Goal: Task Accomplishment & Management: Complete application form

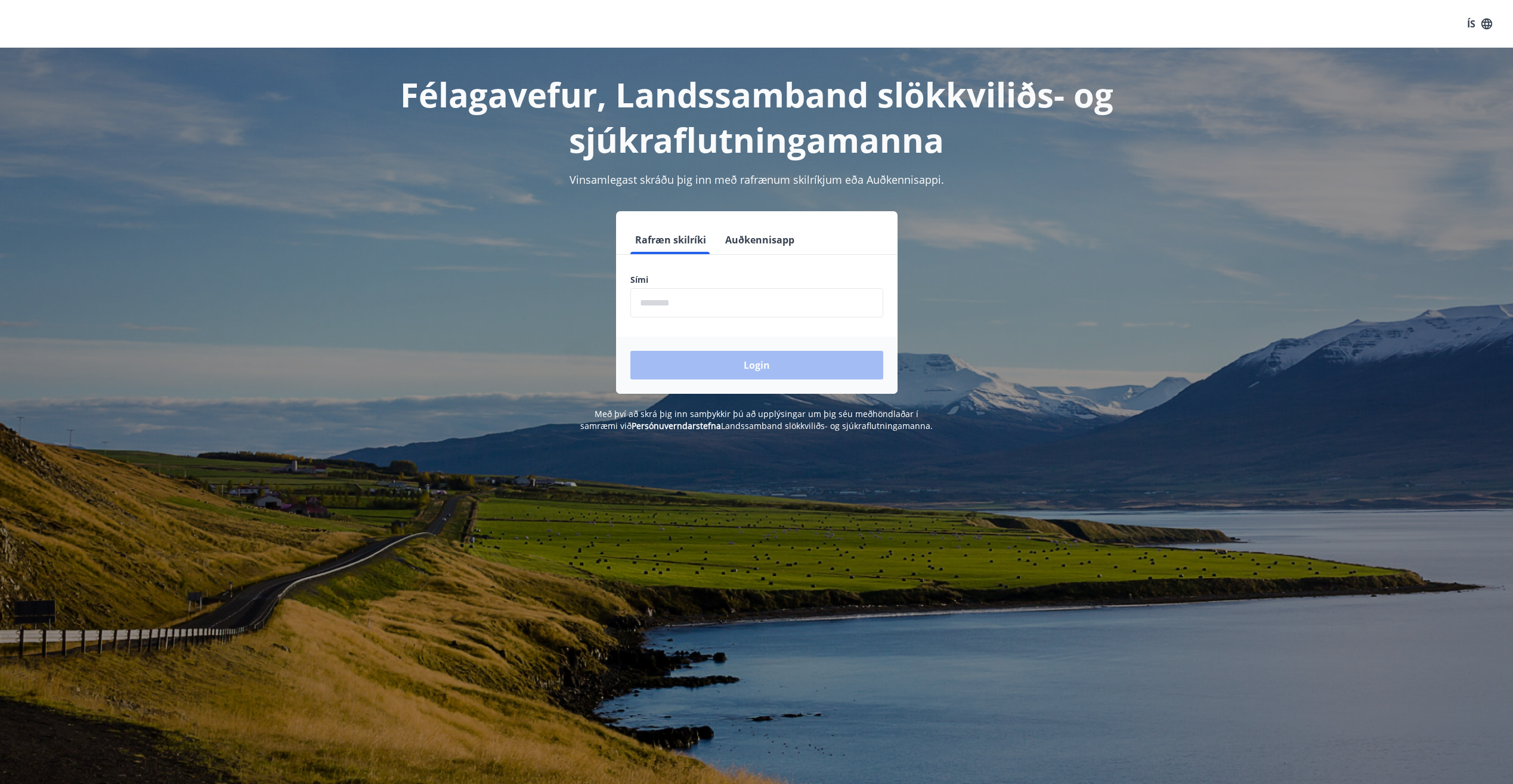
click at [705, 292] on input "phone" at bounding box center [757, 302] width 253 height 29
type input "********"
click at [691, 359] on button "Login" at bounding box center [757, 365] width 253 height 29
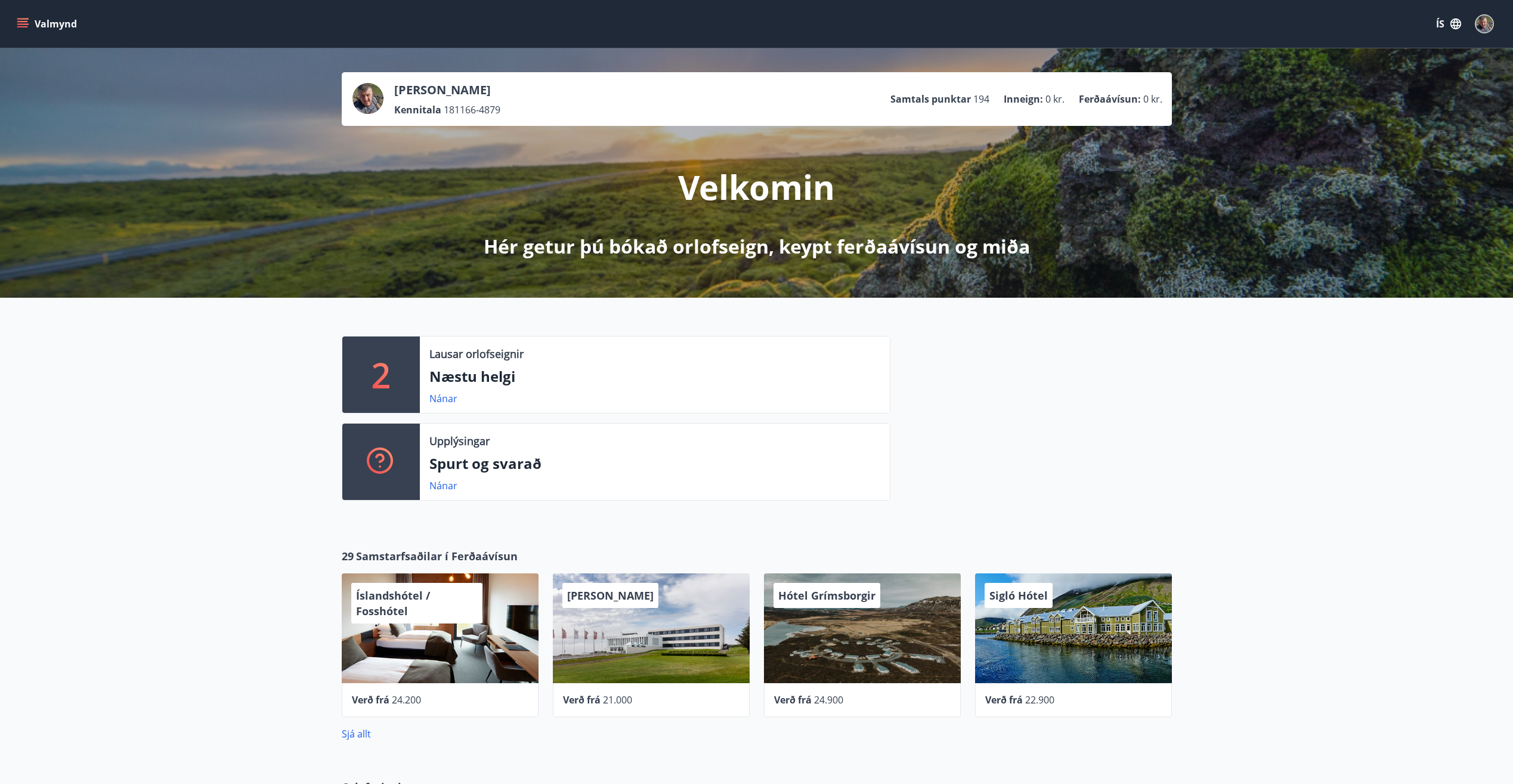
click at [20, 21] on icon "menu" at bounding box center [22, 20] width 11 height 1
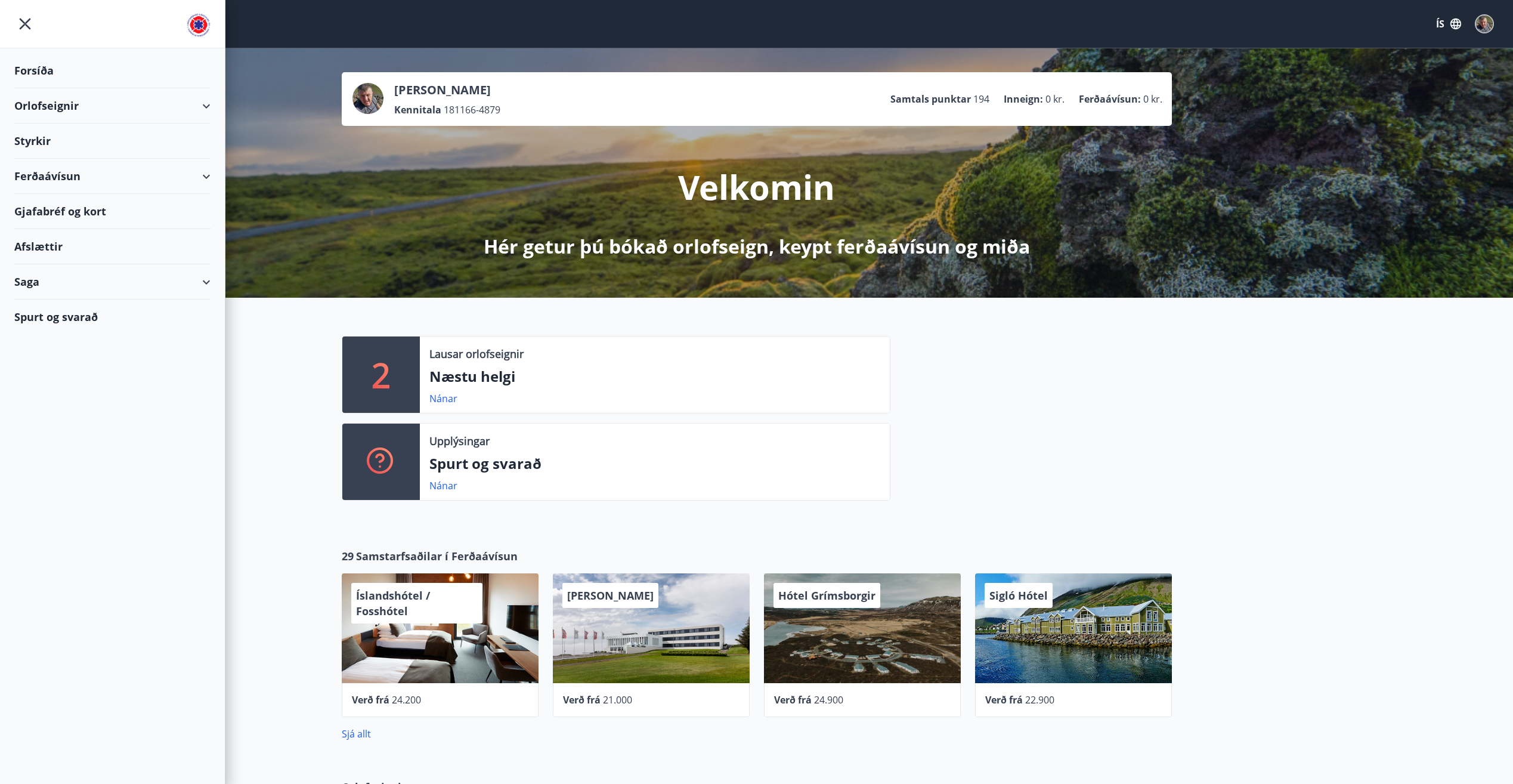
click at [41, 142] on div "Styrkir" at bounding box center [112, 141] width 196 height 35
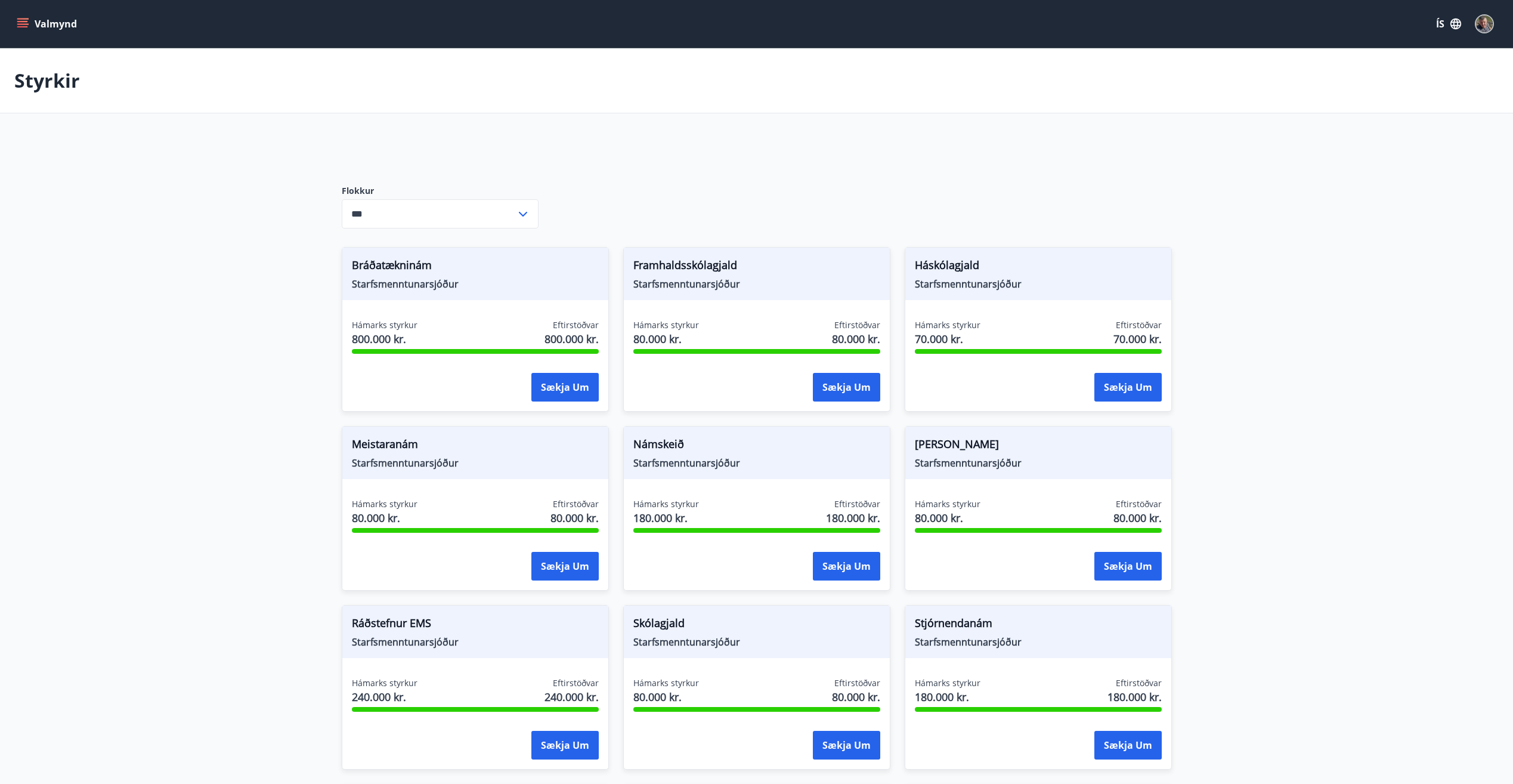
type input "***"
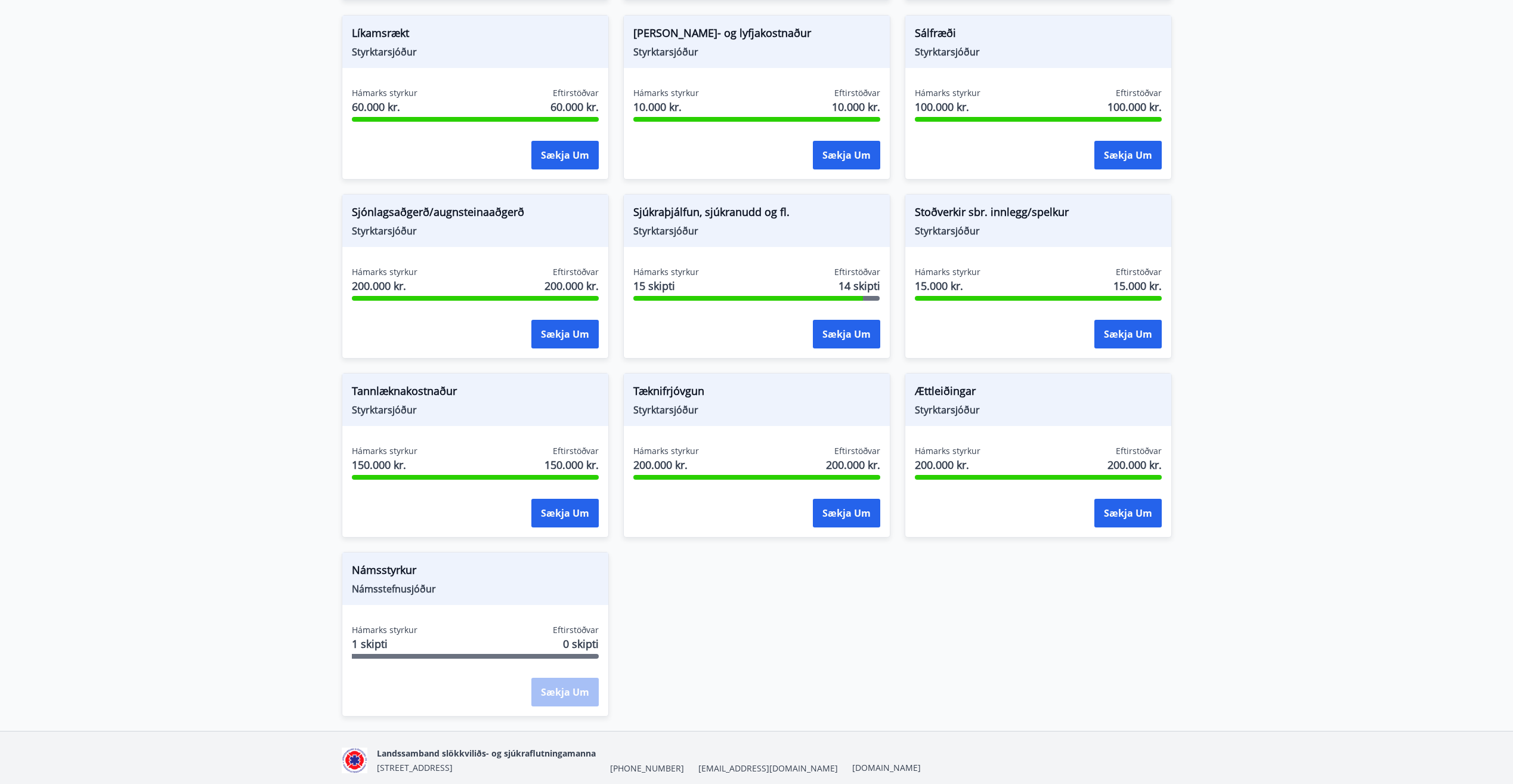
scroll to position [1133, 0]
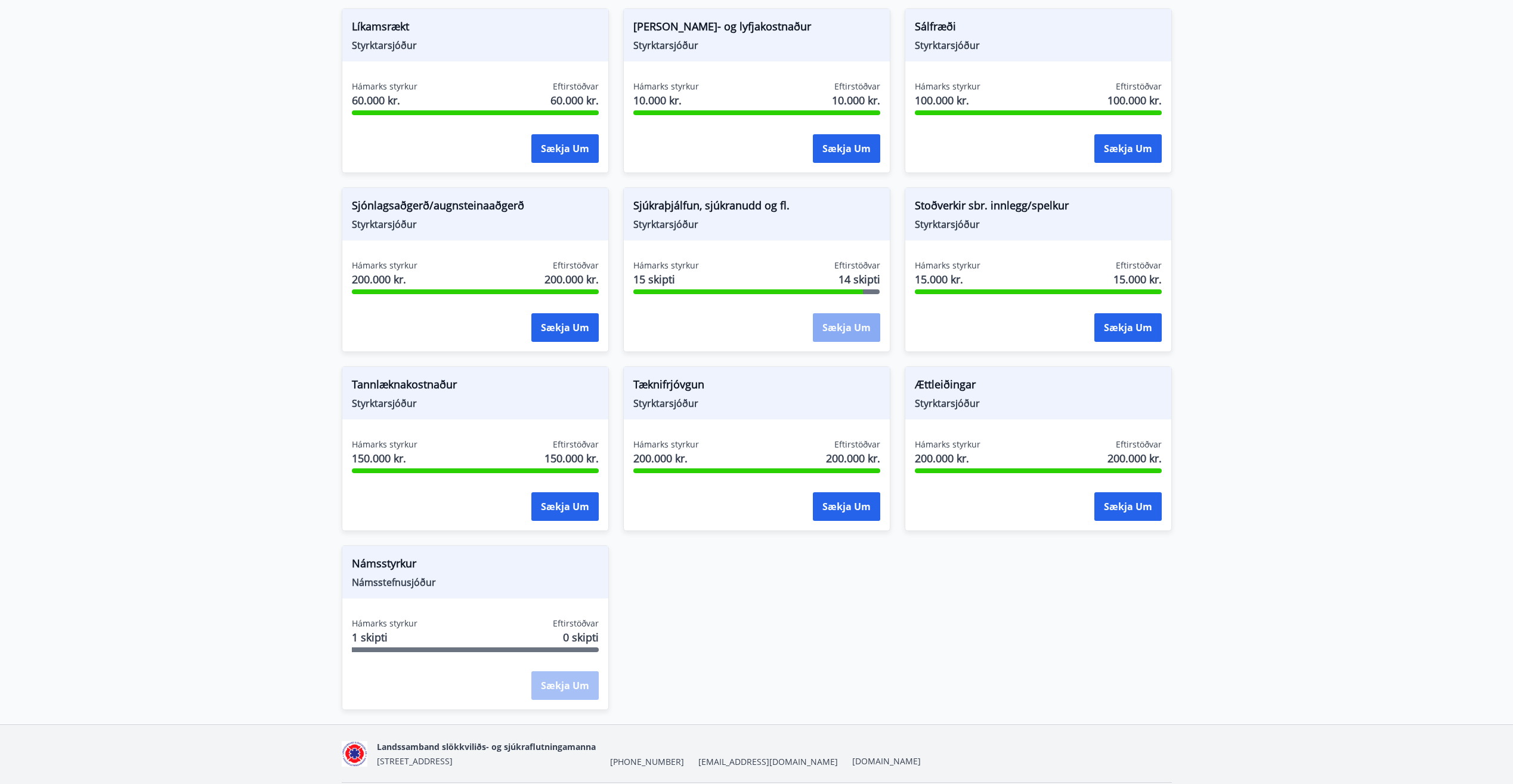
click at [842, 328] on button "Sækja um" at bounding box center [846, 327] width 68 height 29
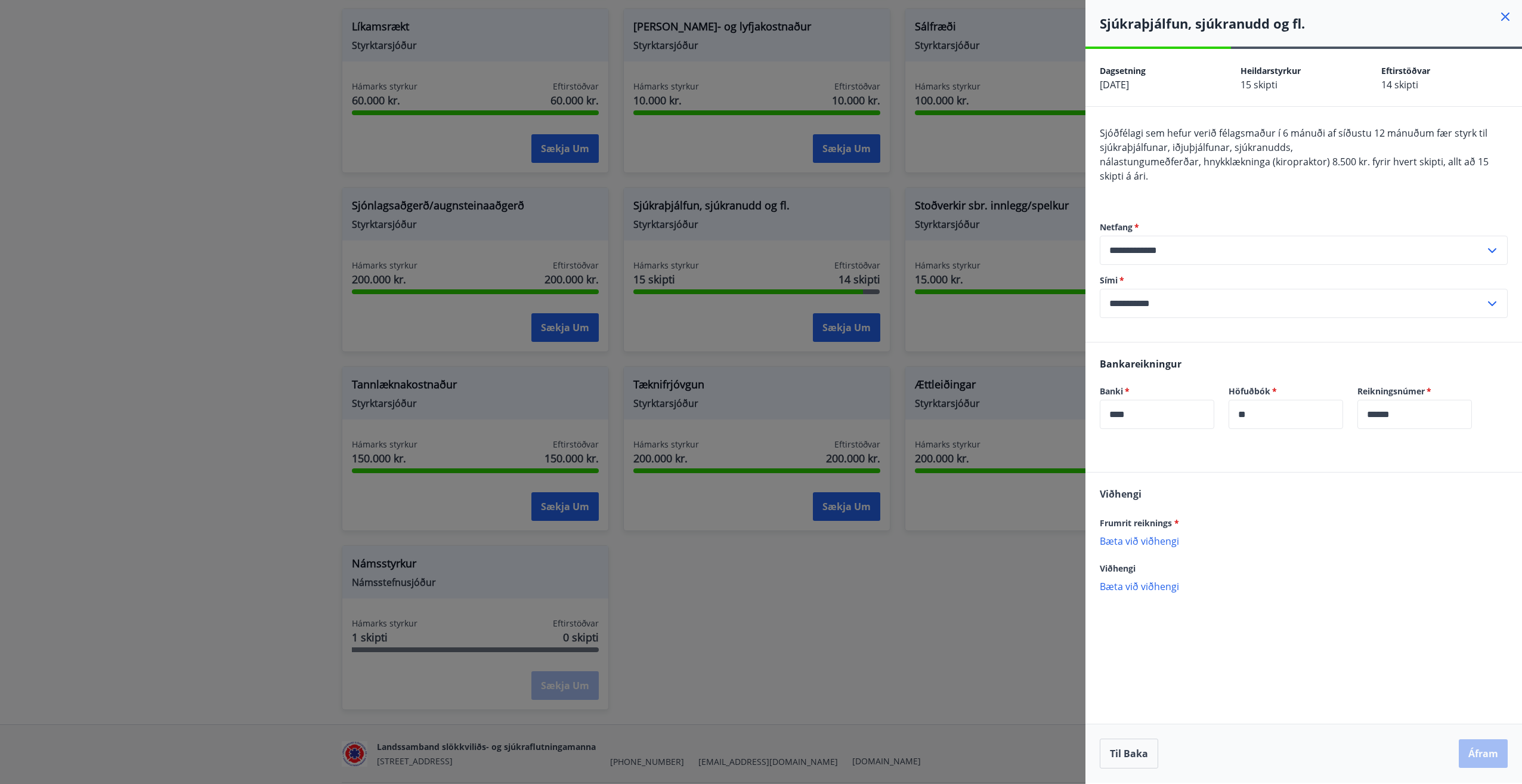
click at [1139, 541] on p "Bæta við viðhengi" at bounding box center [1304, 540] width 408 height 12
click at [1124, 538] on p "Bæta við viðhengi" at bounding box center [1304, 540] width 408 height 12
click at [1483, 753] on button "Áfram" at bounding box center [1483, 753] width 49 height 29
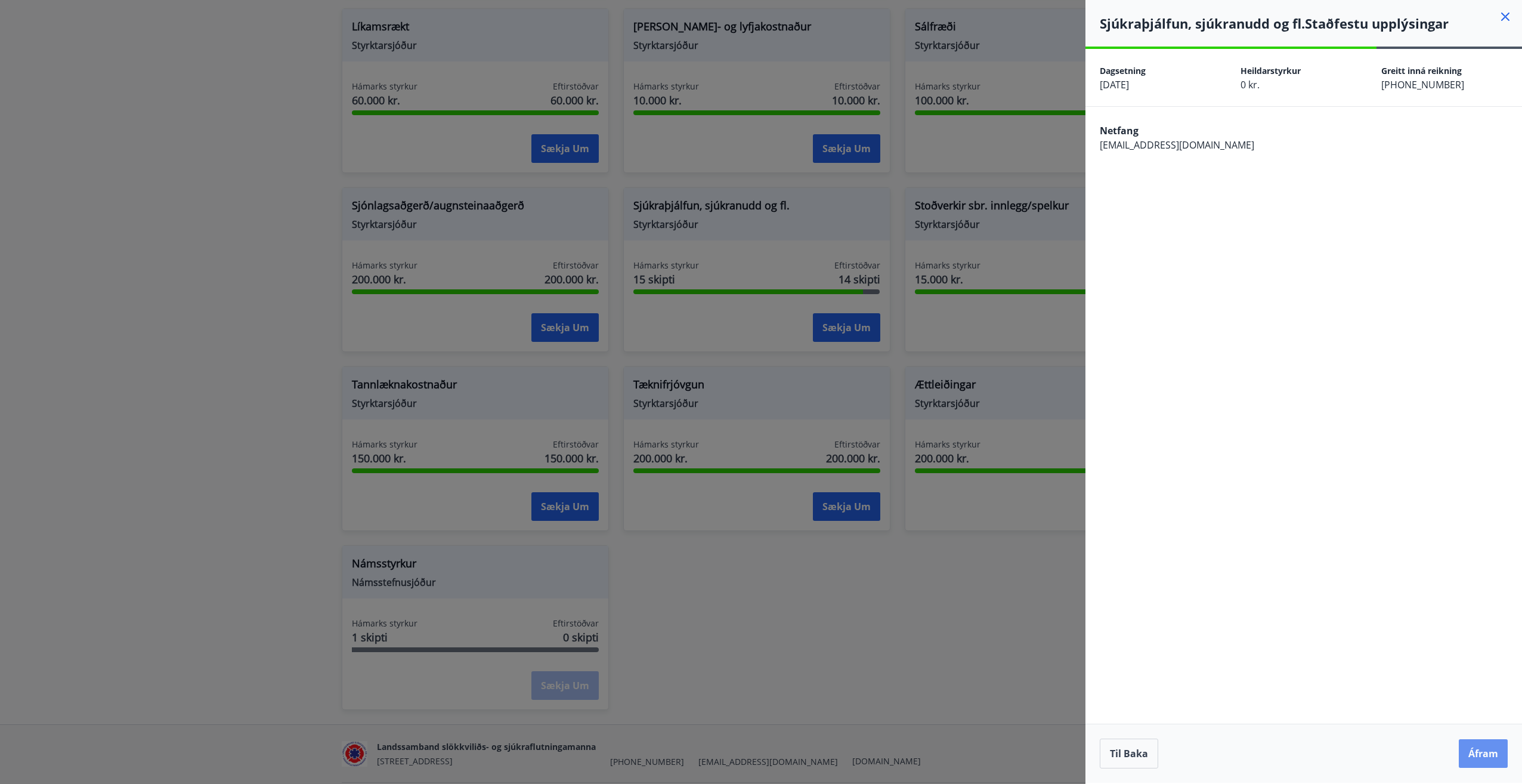
click at [1483, 753] on button "Áfram" at bounding box center [1483, 753] width 49 height 29
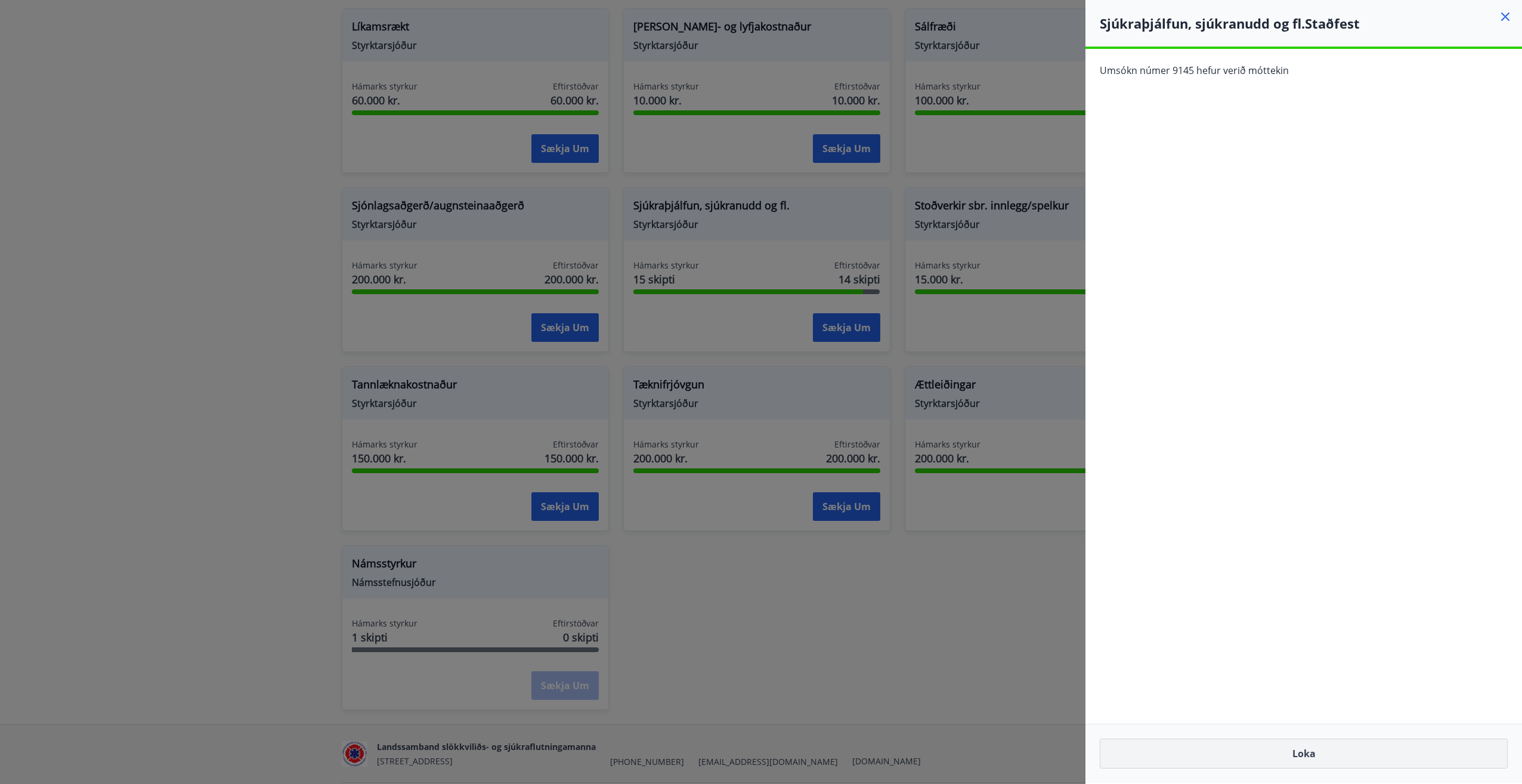
click at [1312, 755] on button "Loka" at bounding box center [1304, 753] width 408 height 29
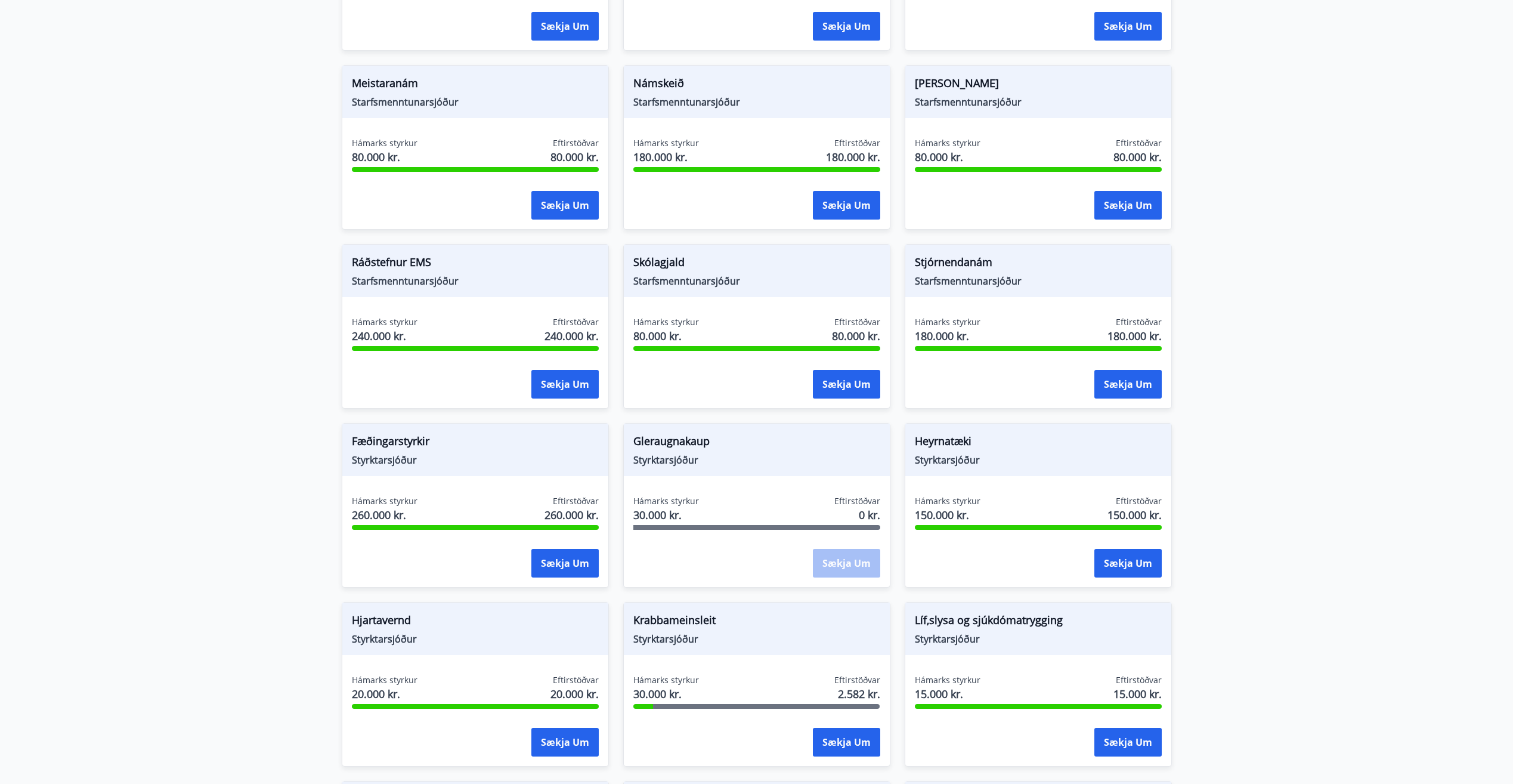
scroll to position [358, 0]
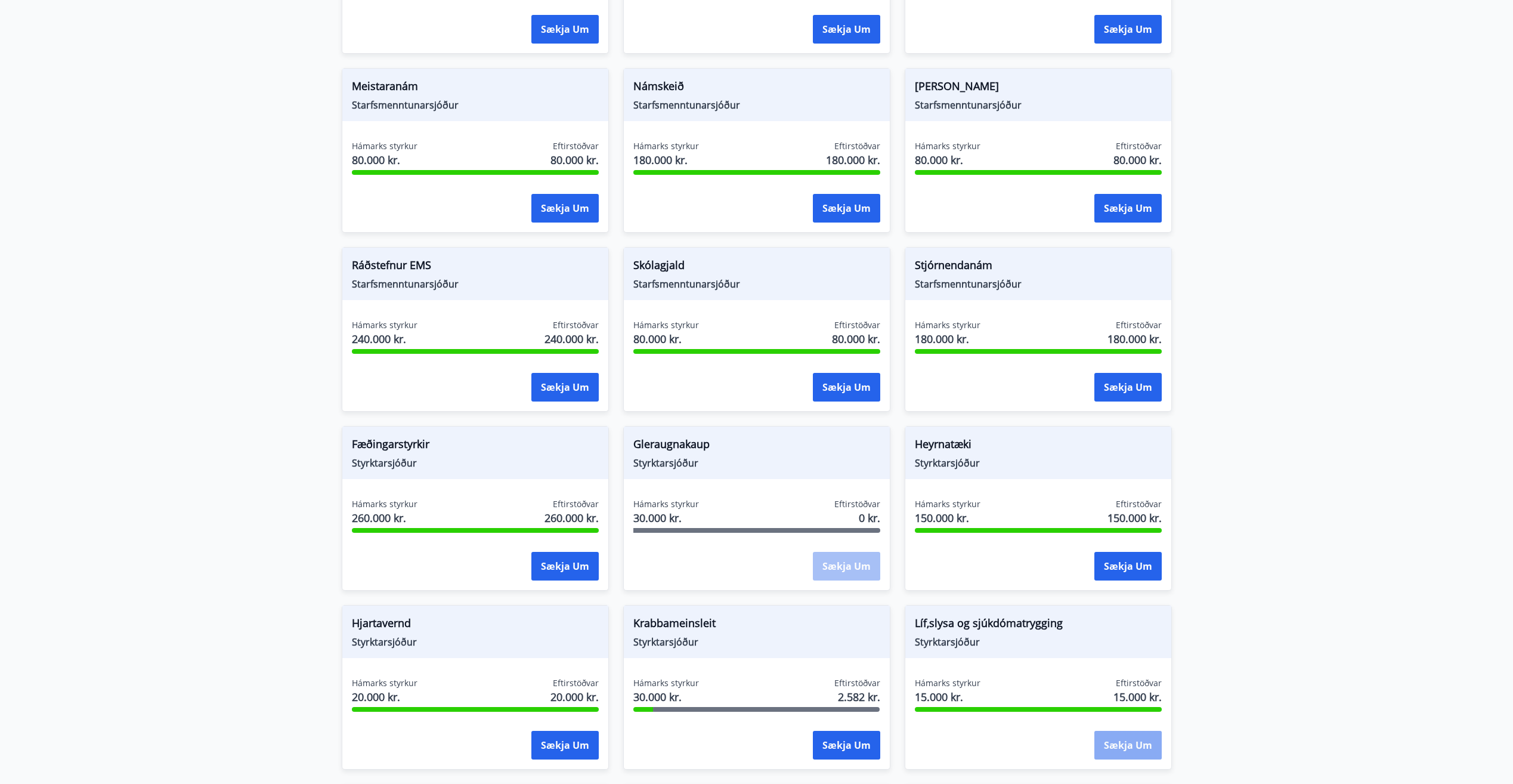
click at [1125, 744] on button "Sækja um" at bounding box center [1128, 745] width 68 height 29
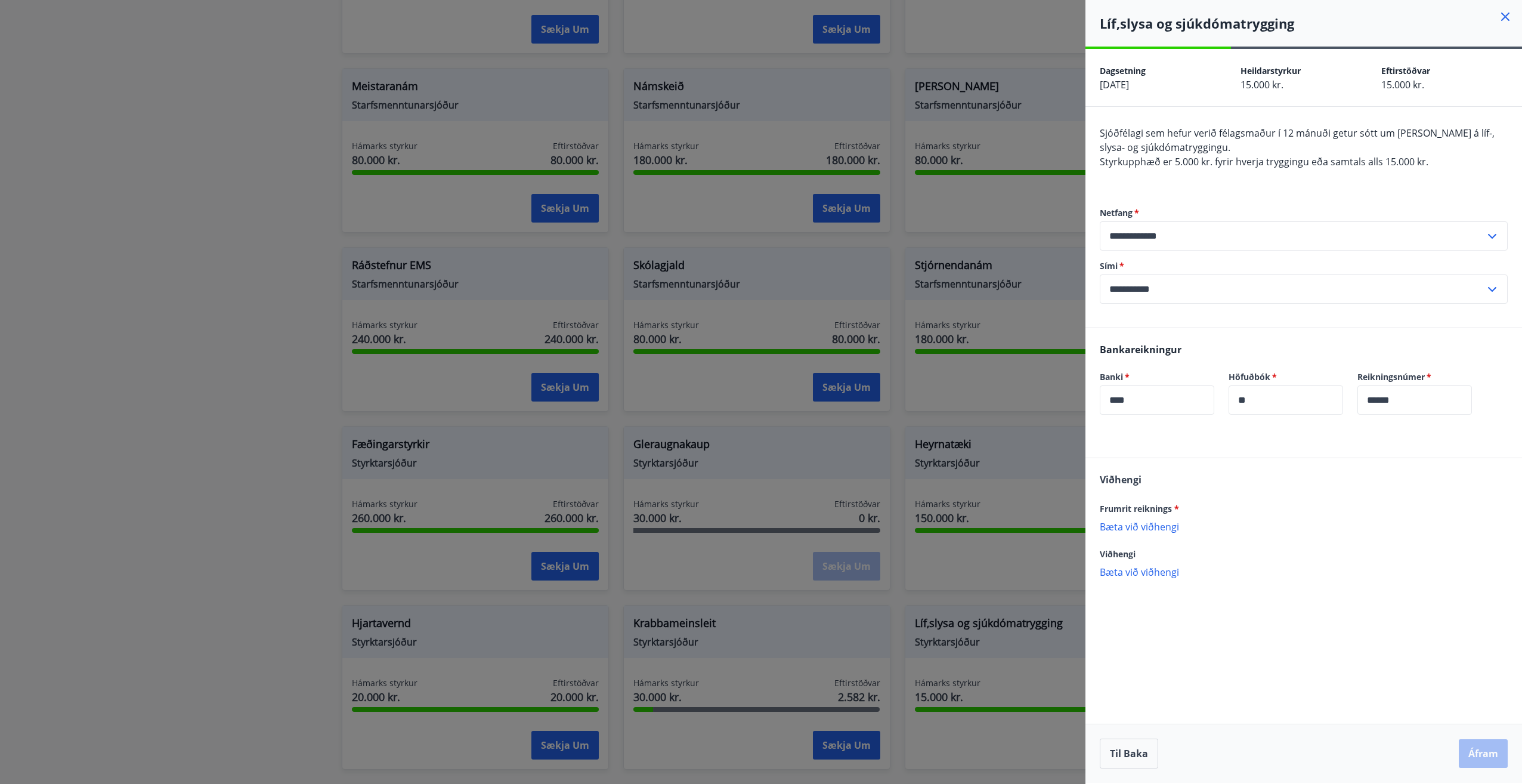
click at [1133, 522] on p "Bæta við viðhengi" at bounding box center [1304, 526] width 408 height 12
click at [1138, 584] on p "Bæta við viðhengi" at bounding box center [1304, 584] width 408 height 12
click at [1486, 751] on button "Áfram" at bounding box center [1483, 753] width 49 height 29
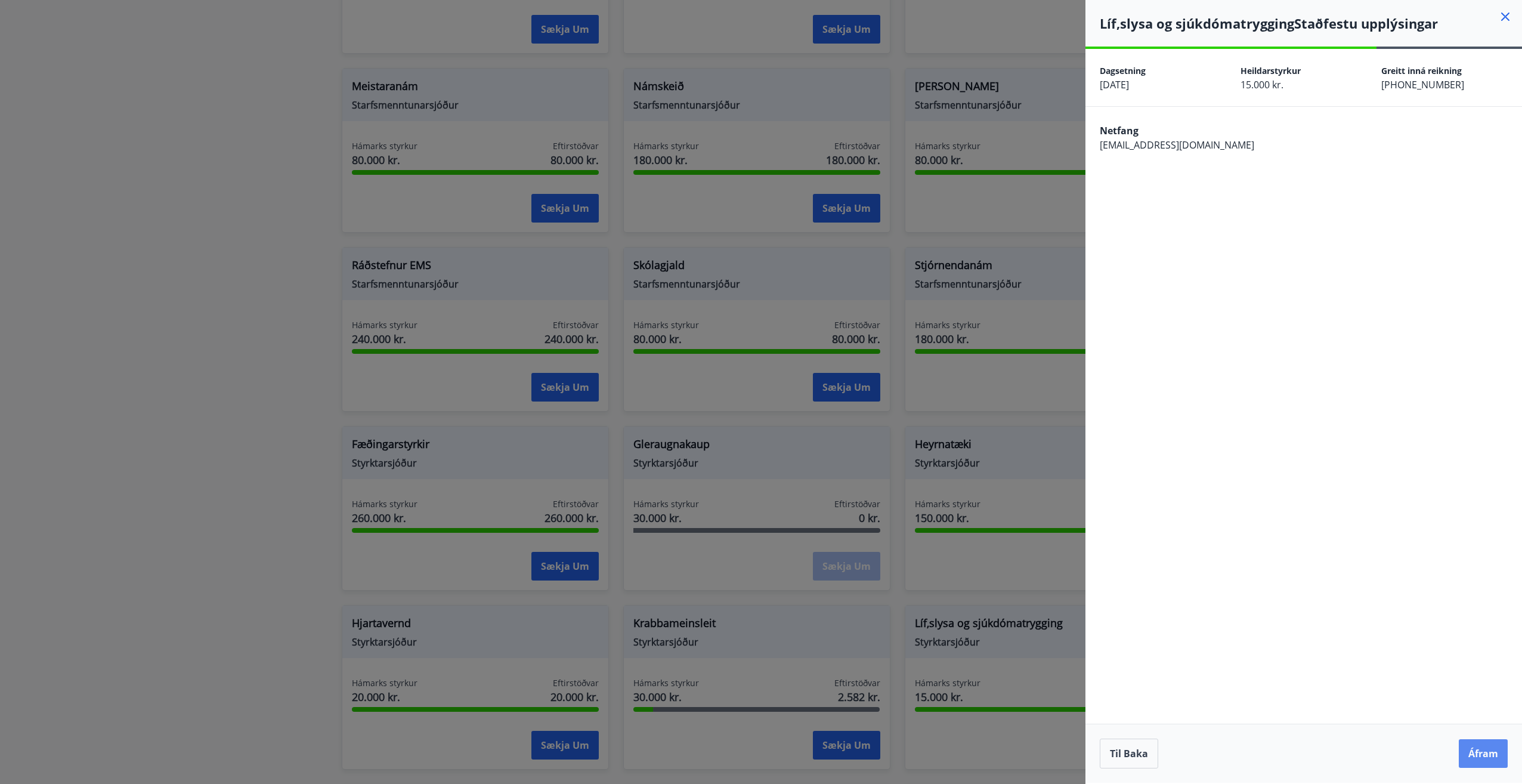
click at [1471, 749] on button "Áfram" at bounding box center [1483, 753] width 49 height 29
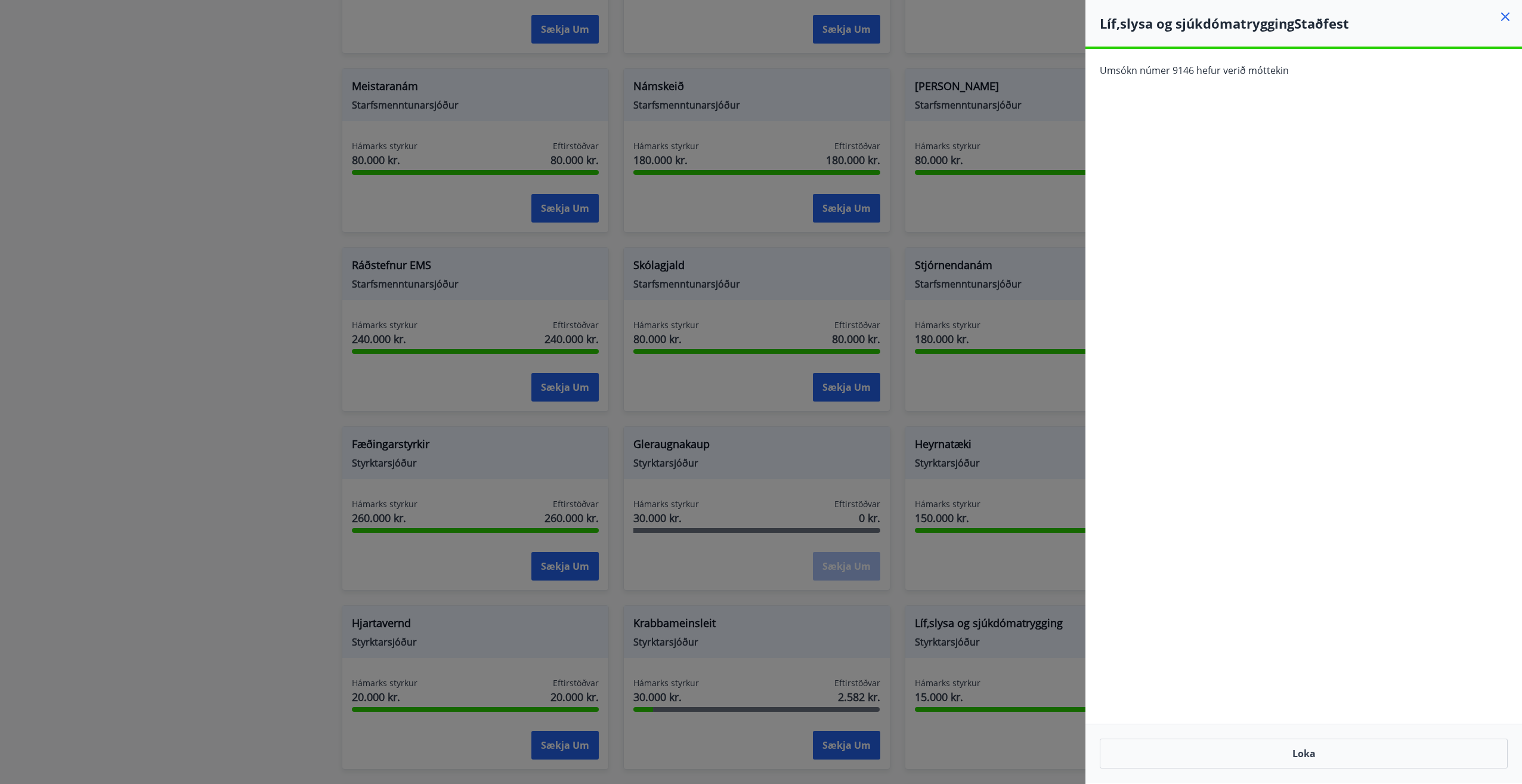
click at [1508, 12] on icon at bounding box center [1506, 17] width 14 height 14
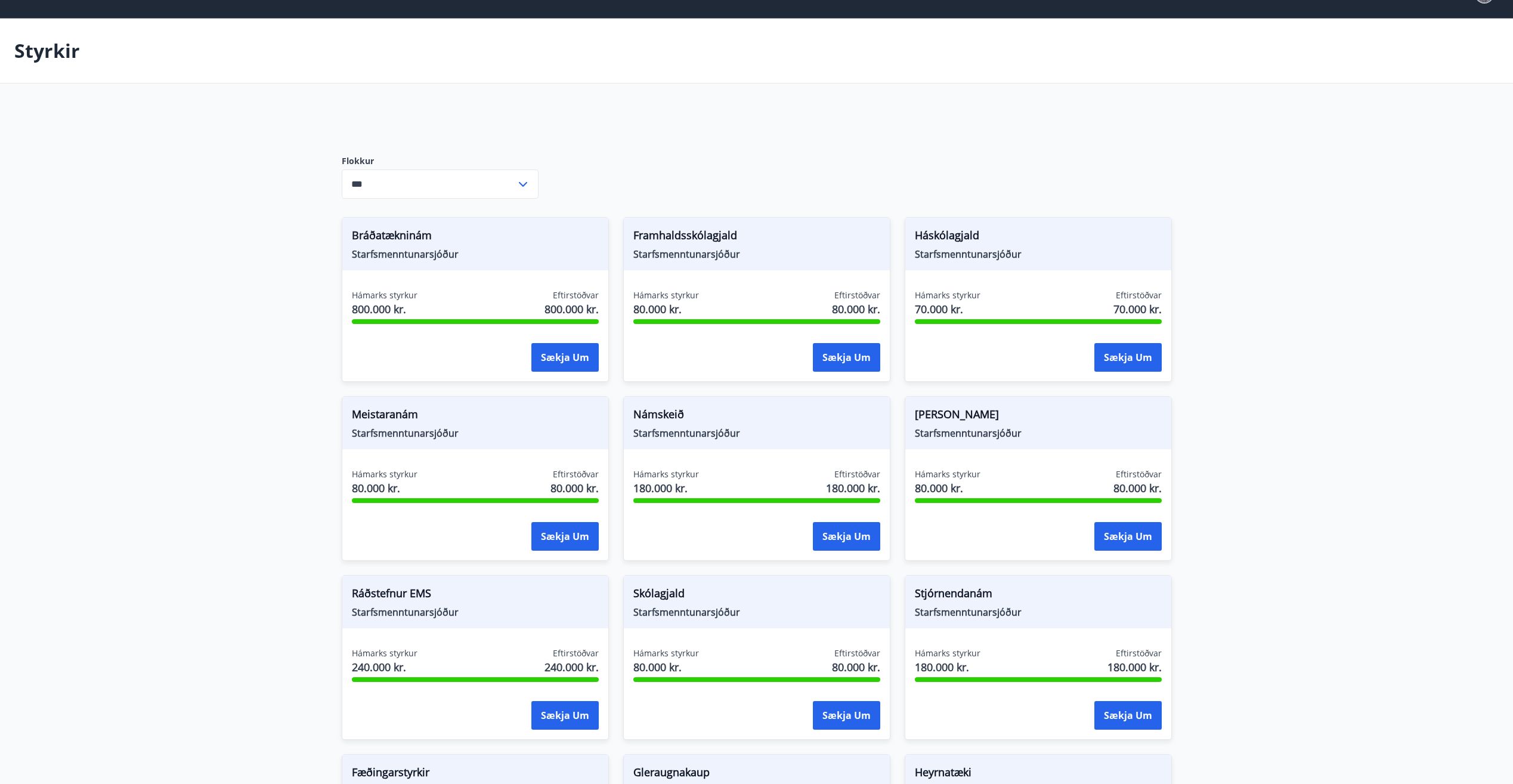
scroll to position [60, 0]
